Goal: Task Accomplishment & Management: Manage account settings

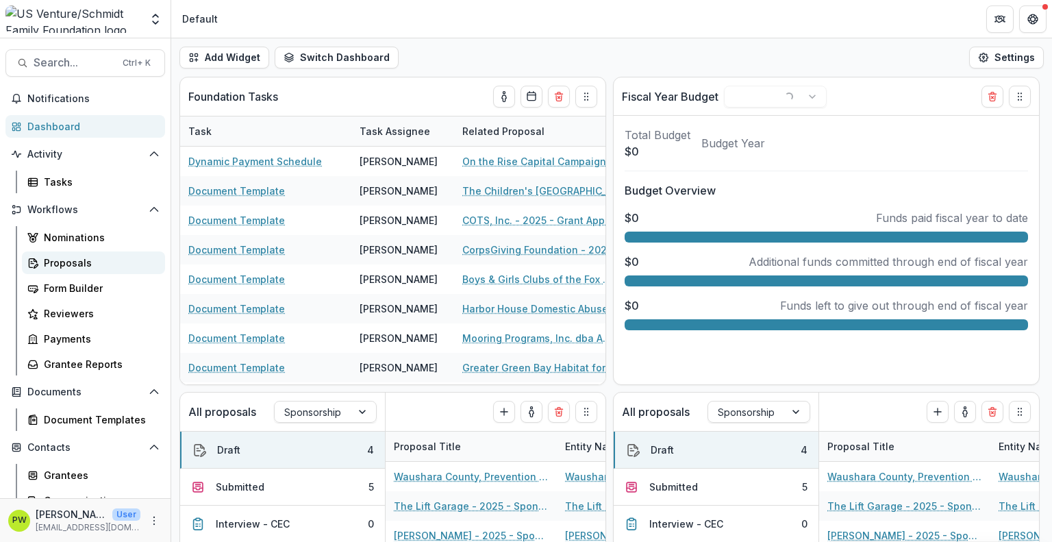
click at [77, 269] on div "Proposals" at bounding box center [99, 262] width 110 height 14
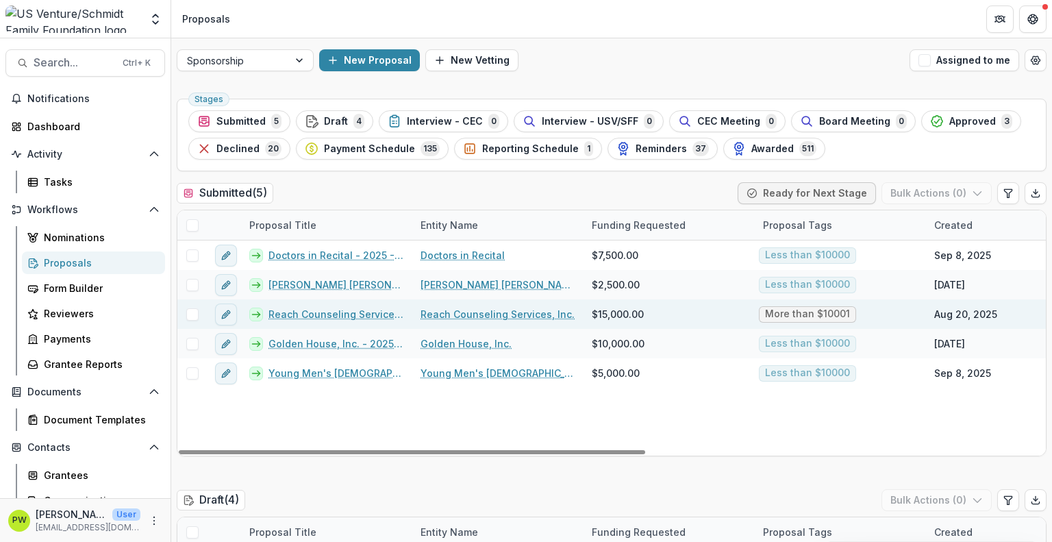
click at [369, 312] on link "Reach Counseling Services, Inc. - 2025 - Out of Cycle Sponsorship Application" at bounding box center [336, 314] width 136 height 14
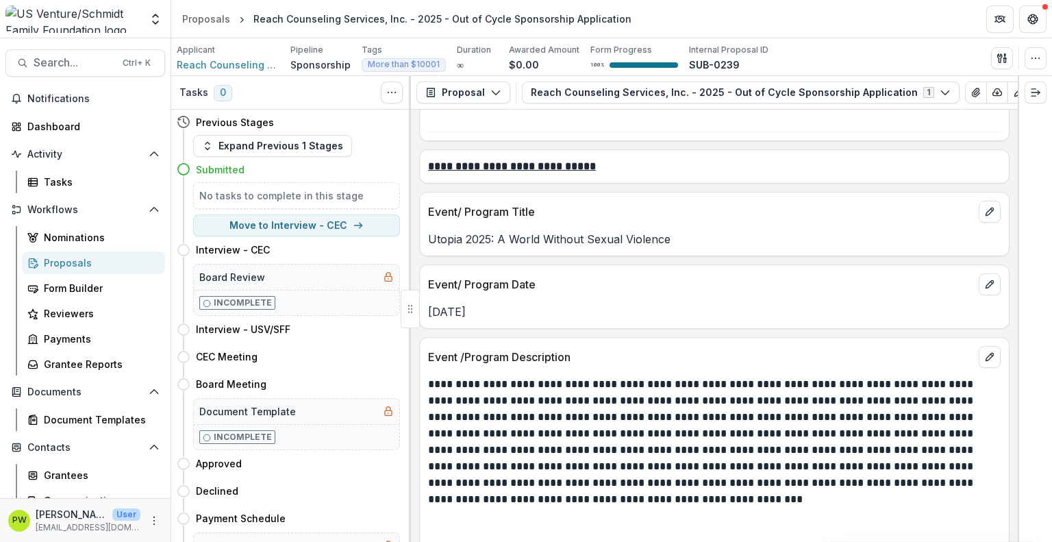
scroll to position [1917, 0]
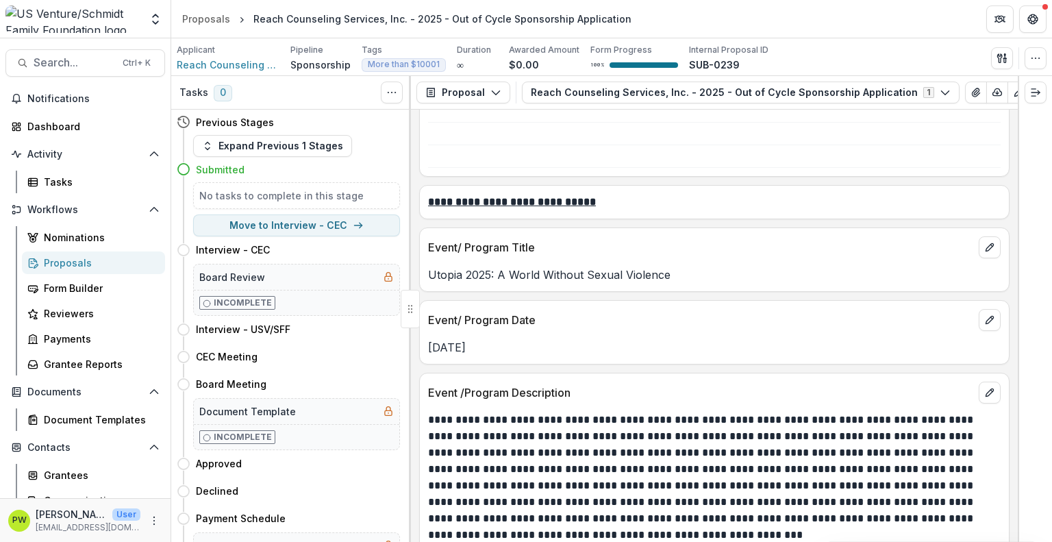
click at [93, 269] on div "Proposals" at bounding box center [99, 262] width 110 height 14
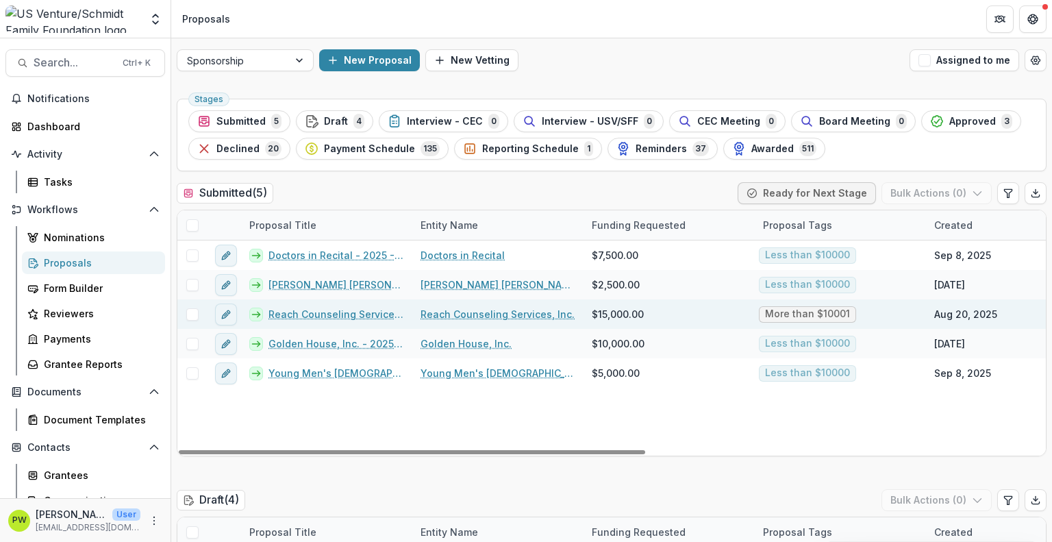
click at [316, 316] on link "Reach Counseling Services, Inc. - 2025 - Out of Cycle Sponsorship Application" at bounding box center [336, 314] width 136 height 14
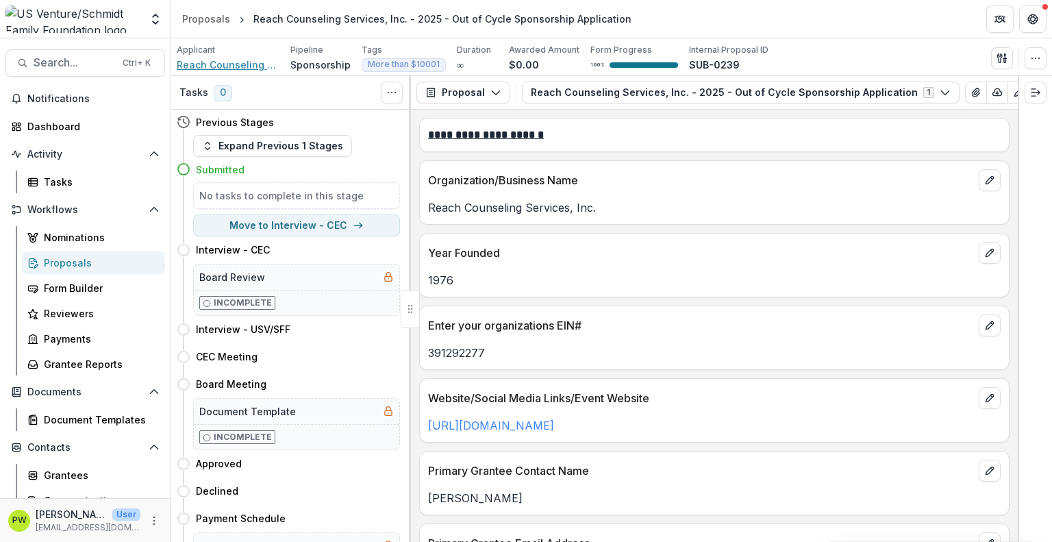
click at [239, 65] on span "Reach Counseling Services, Inc." at bounding box center [228, 65] width 103 height 14
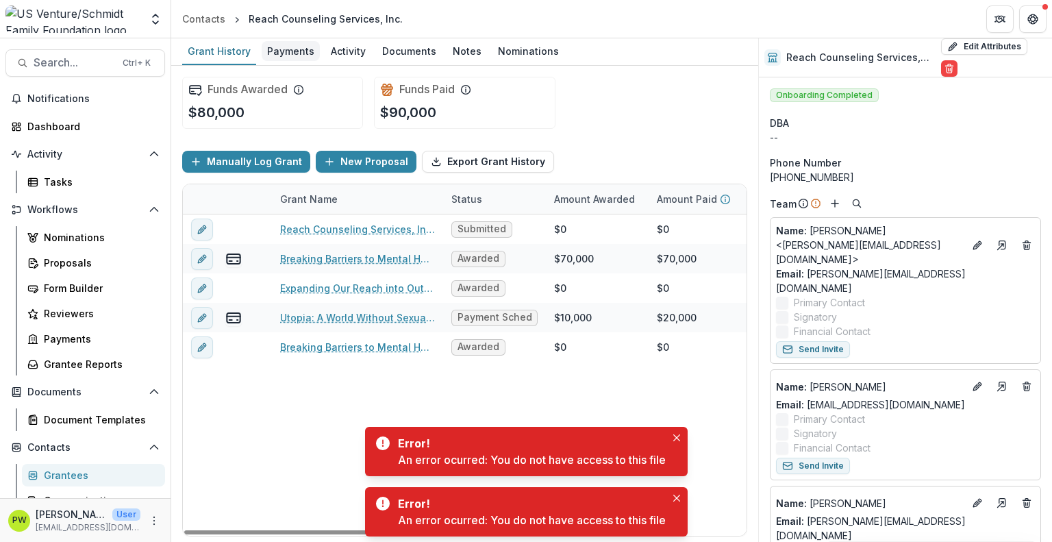
click at [282, 51] on div "Payments" at bounding box center [291, 51] width 58 height 20
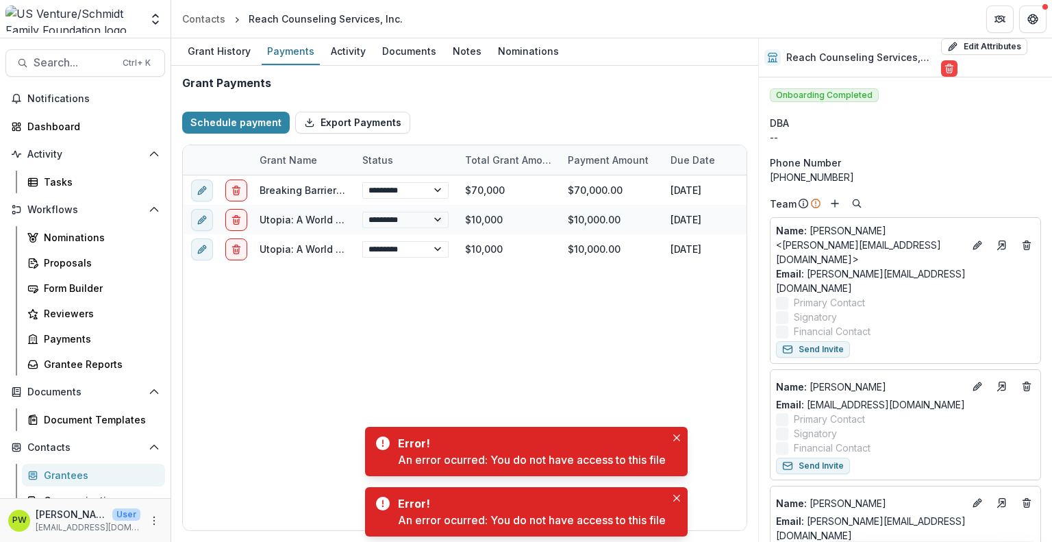
select select "****"
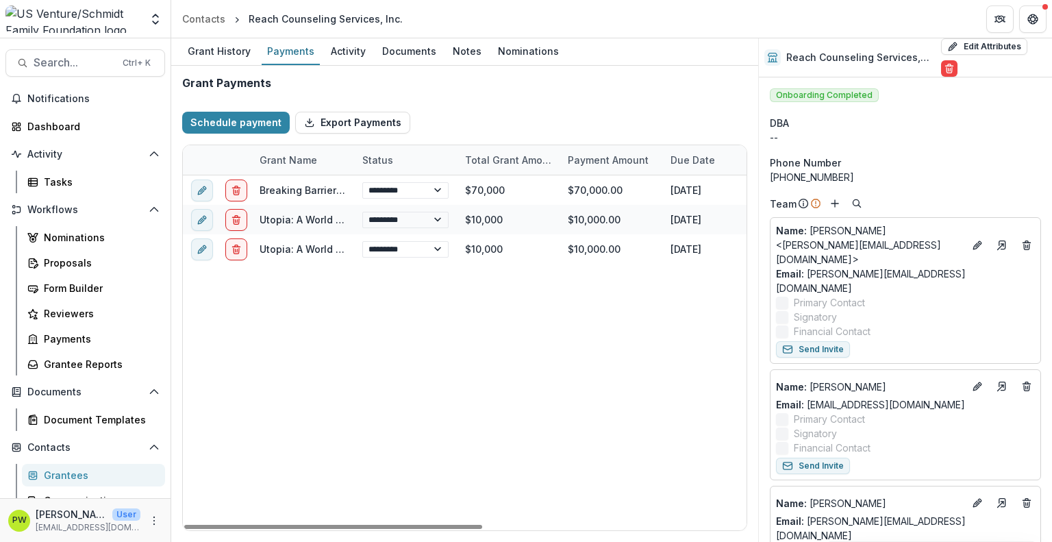
select select "****"
click at [107, 21] on img at bounding box center [72, 18] width 135 height 27
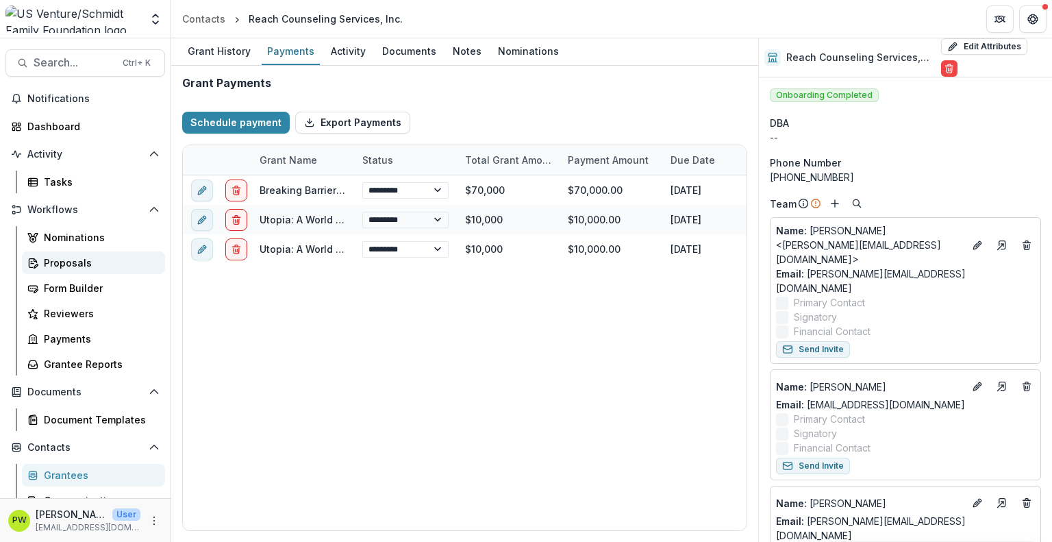
click at [63, 262] on div "Proposals" at bounding box center [99, 262] width 110 height 14
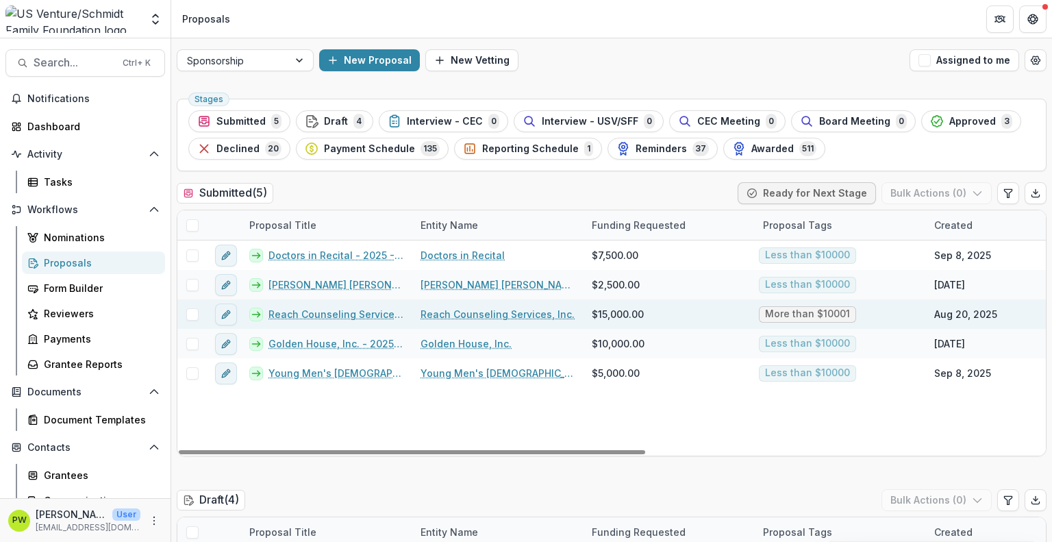
click at [285, 312] on link "Reach Counseling Services, Inc. - 2025 - Out of Cycle Sponsorship Application" at bounding box center [336, 314] width 136 height 14
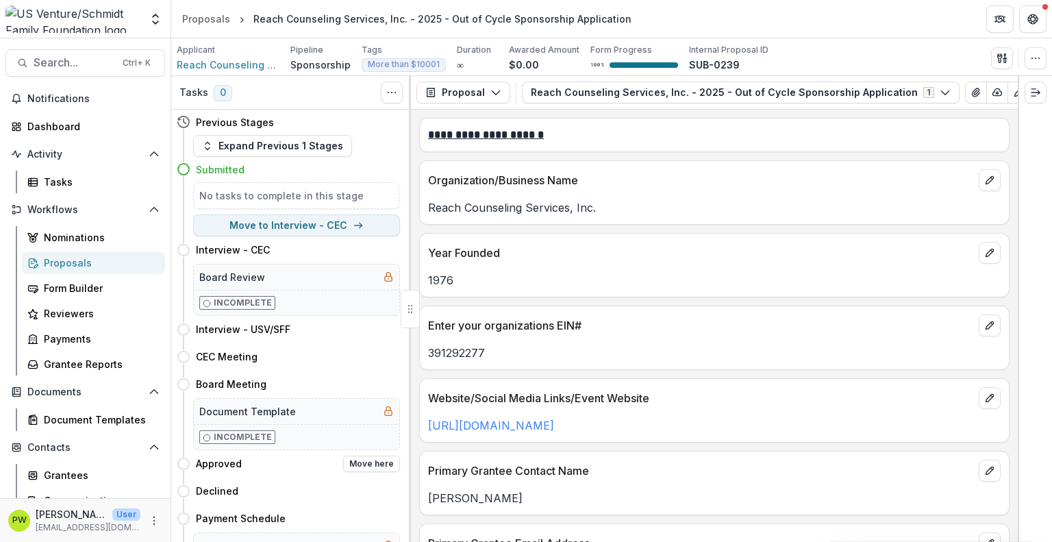
click at [258, 470] on div "Approved Move here" at bounding box center [288, 463] width 223 height 27
click at [356, 487] on button "Move here" at bounding box center [371, 491] width 57 height 16
select select "********"
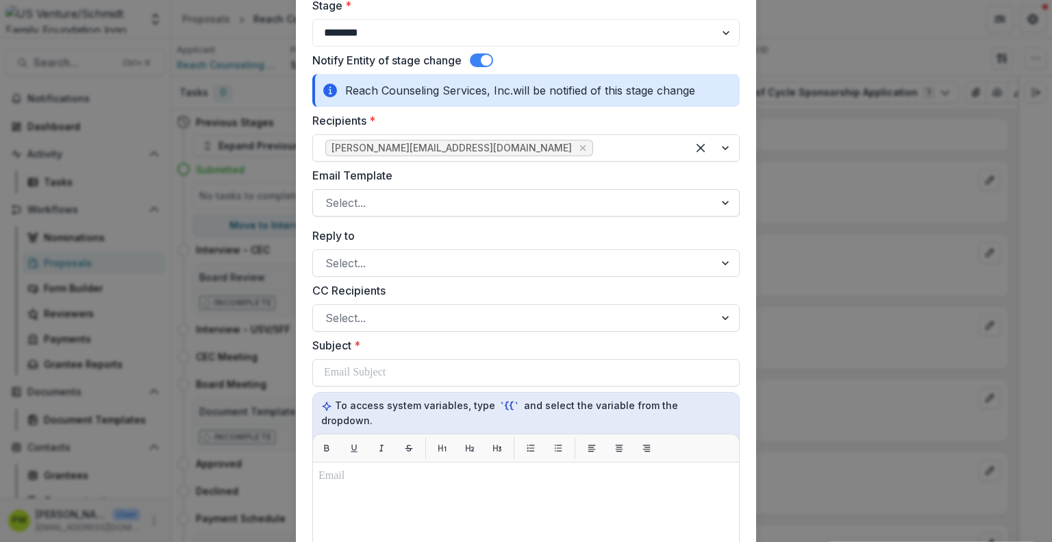
scroll to position [112, 0]
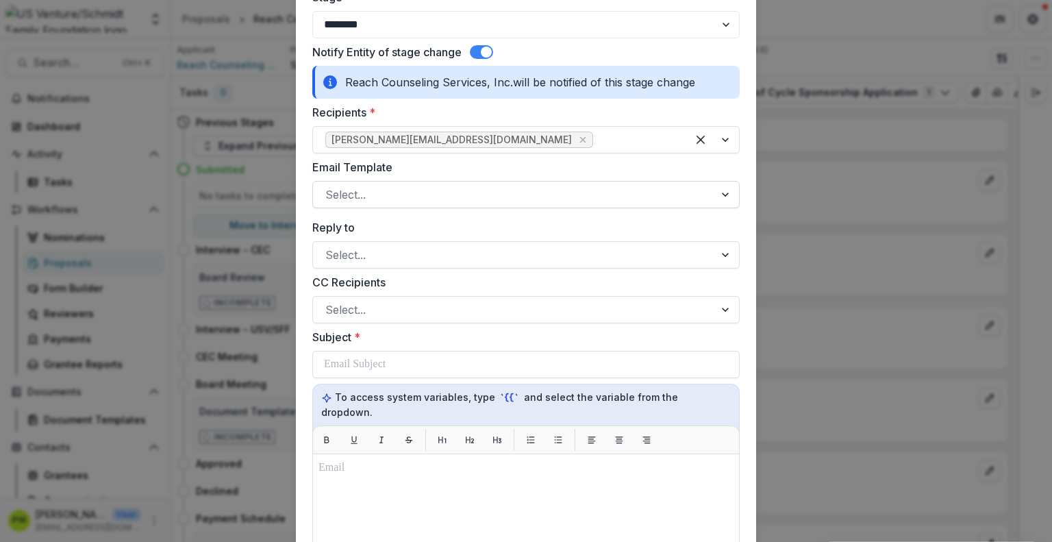
click at [419, 197] on div at bounding box center [513, 194] width 377 height 19
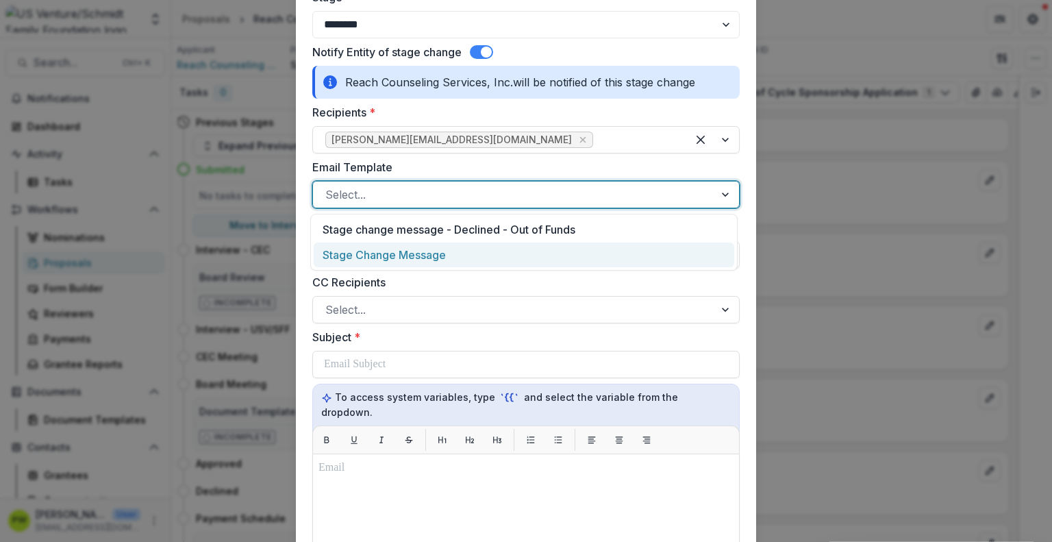
click at [422, 249] on div "Stage Change Message" at bounding box center [524, 254] width 420 height 25
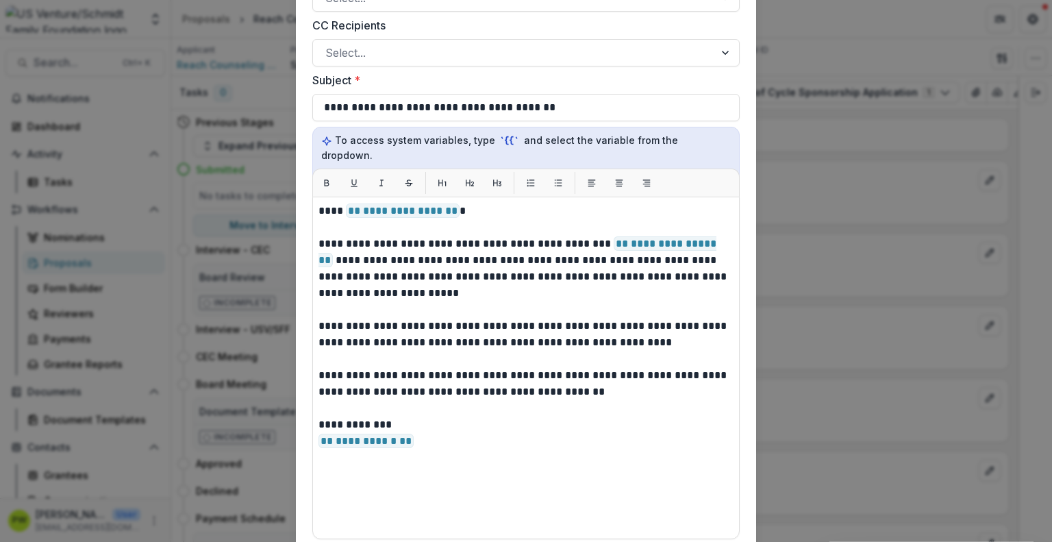
scroll to position [370, 0]
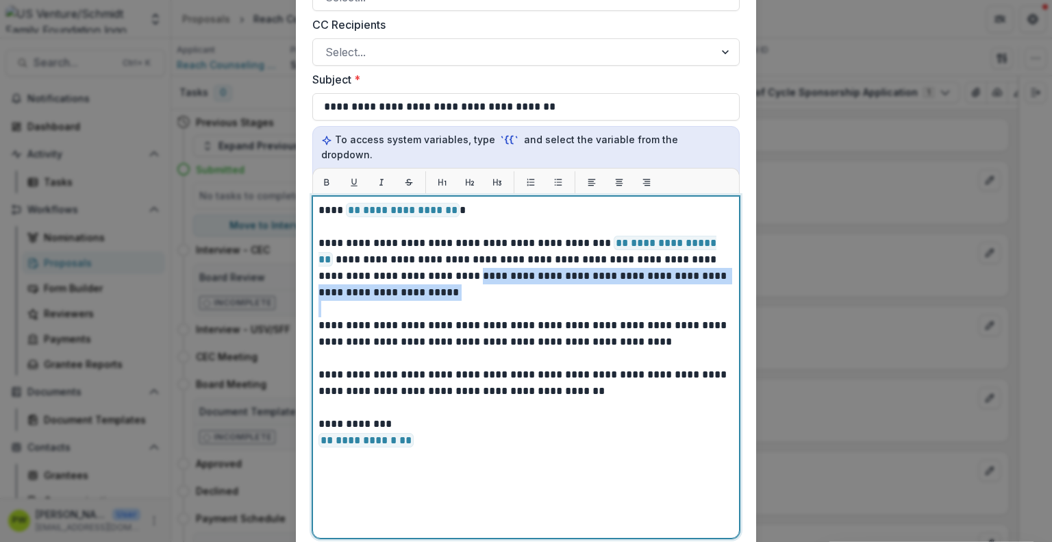
drag, startPoint x: 419, startPoint y: 288, endPoint x: 413, endPoint y: 259, distance: 30.1
click at [413, 259] on div "**********" at bounding box center [525, 367] width 415 height 330
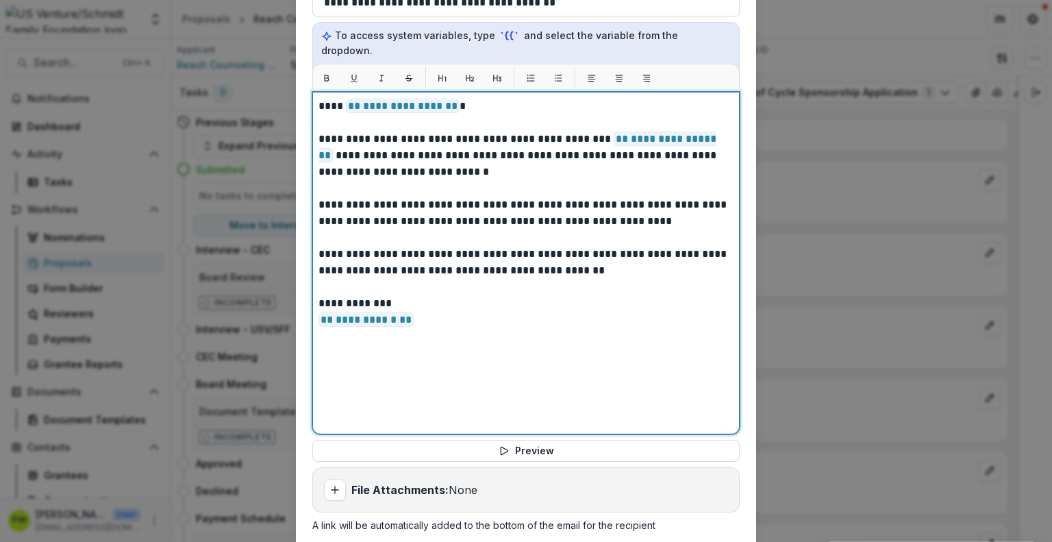
scroll to position [603, 0]
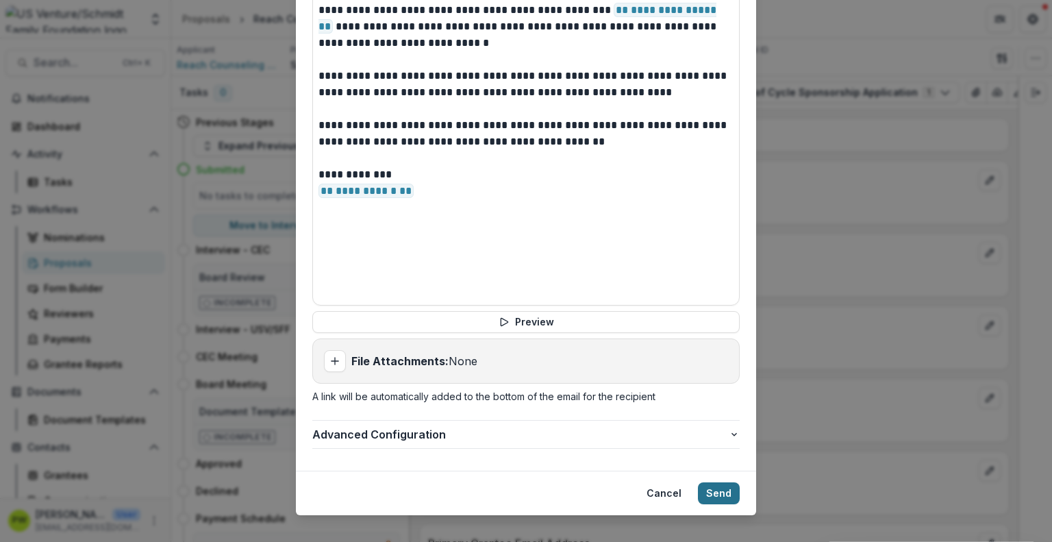
click at [711, 482] on button "Send" at bounding box center [719, 493] width 42 height 22
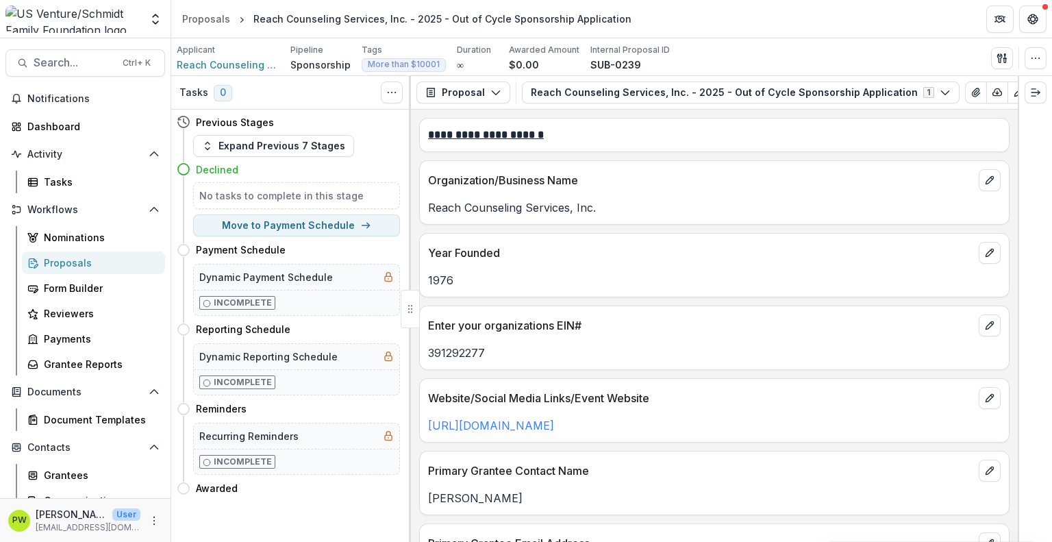
click at [58, 263] on div "Proposals" at bounding box center [99, 262] width 110 height 14
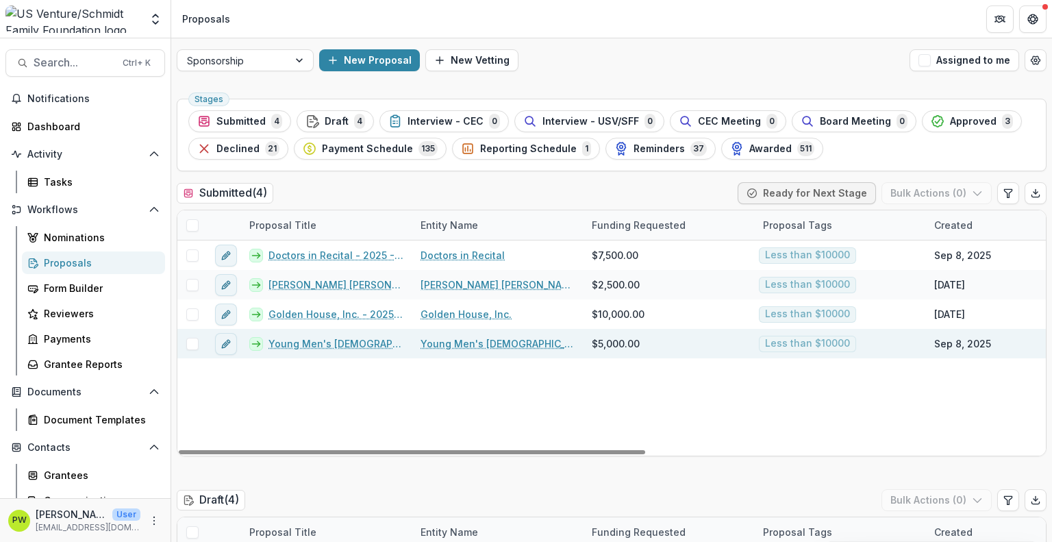
click at [311, 345] on link "Young Men's [DEMOGRAPHIC_DATA] Association of the Fox Cities - 2025 - Sponsorsh…" at bounding box center [336, 343] width 136 height 14
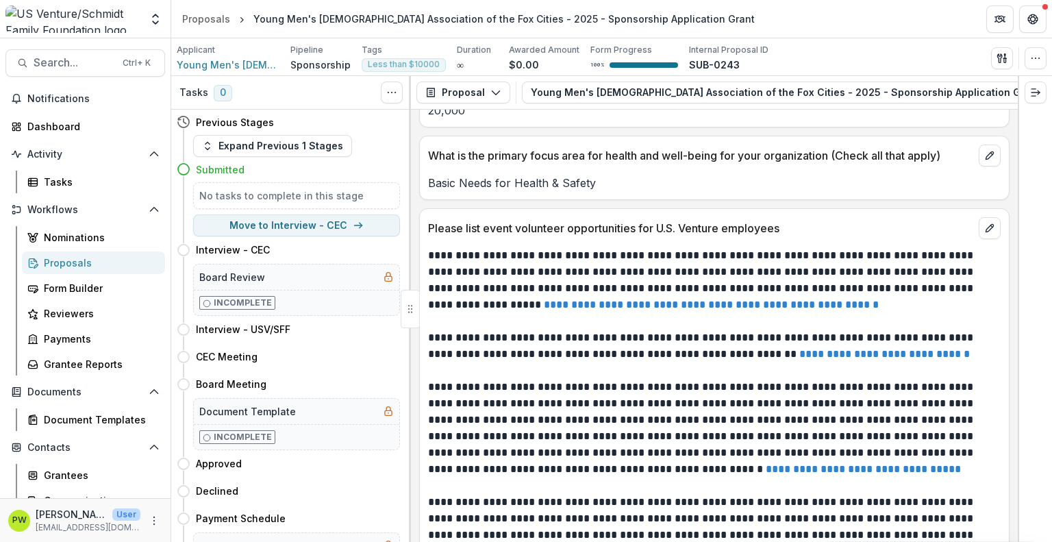
scroll to position [2890, 0]
